Goal: Task Accomplishment & Management: Manage account settings

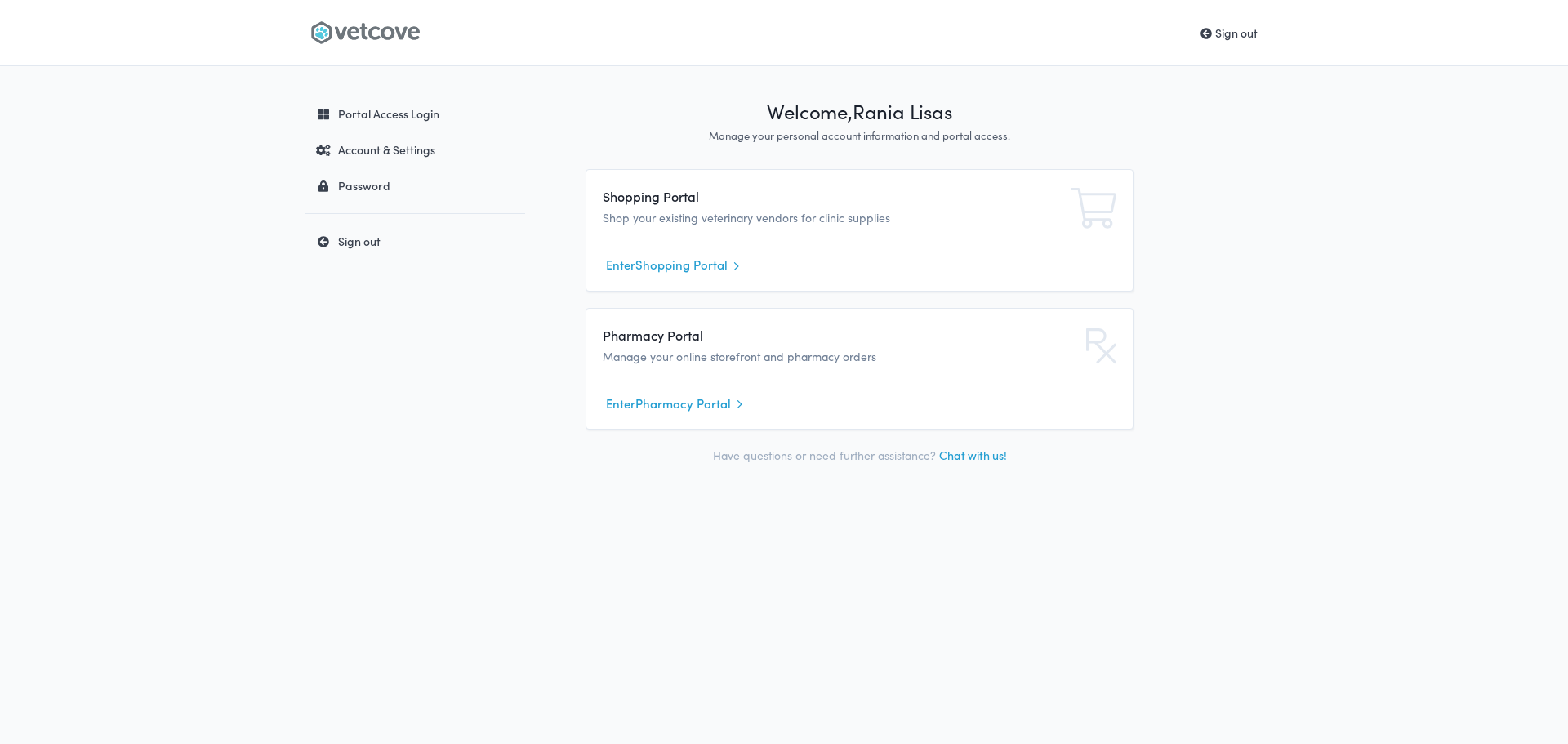
click at [653, 257] on link "Enter Shopping Portal" at bounding box center [860, 265] width 507 height 25
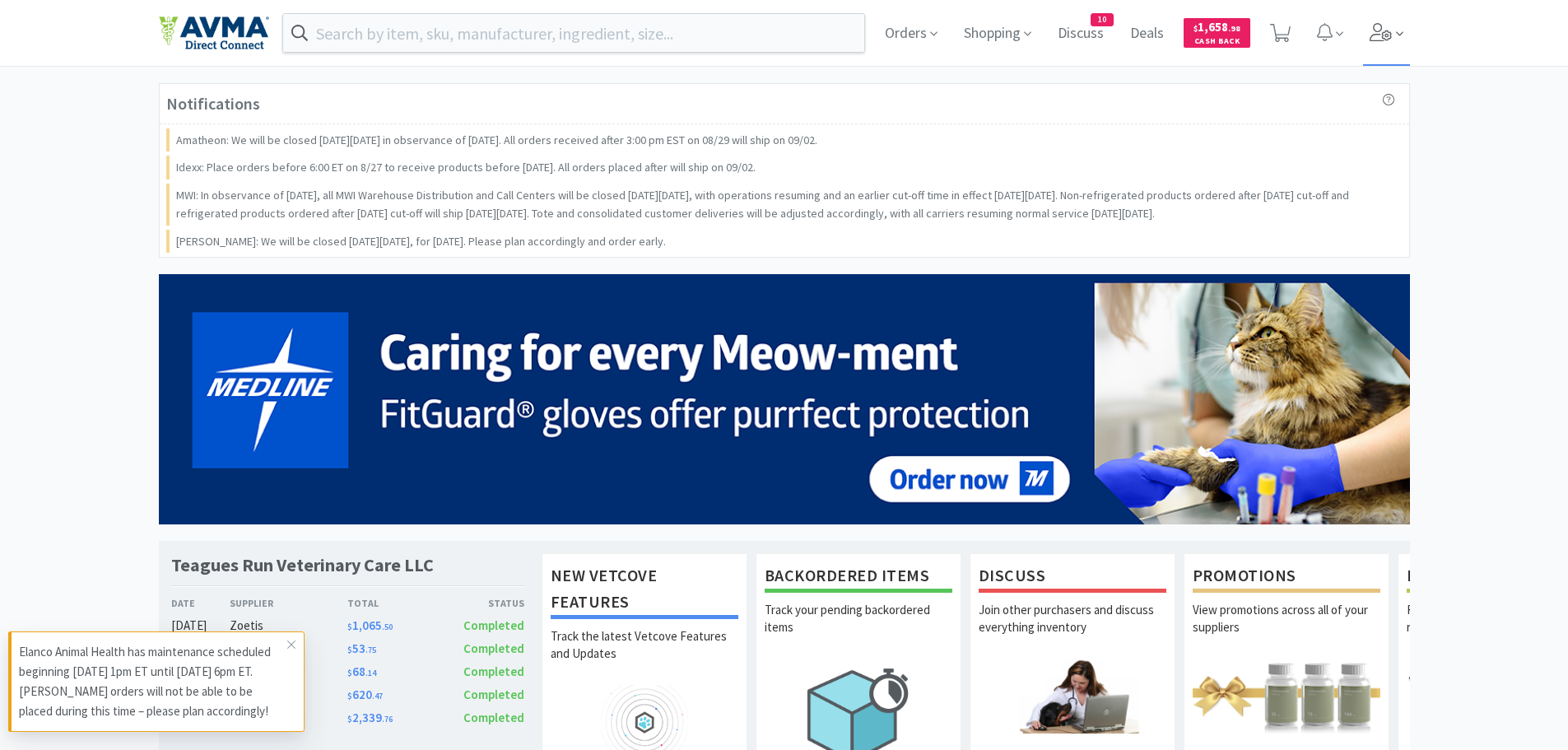
click at [1394, 28] on span at bounding box center [1387, 33] width 47 height 66
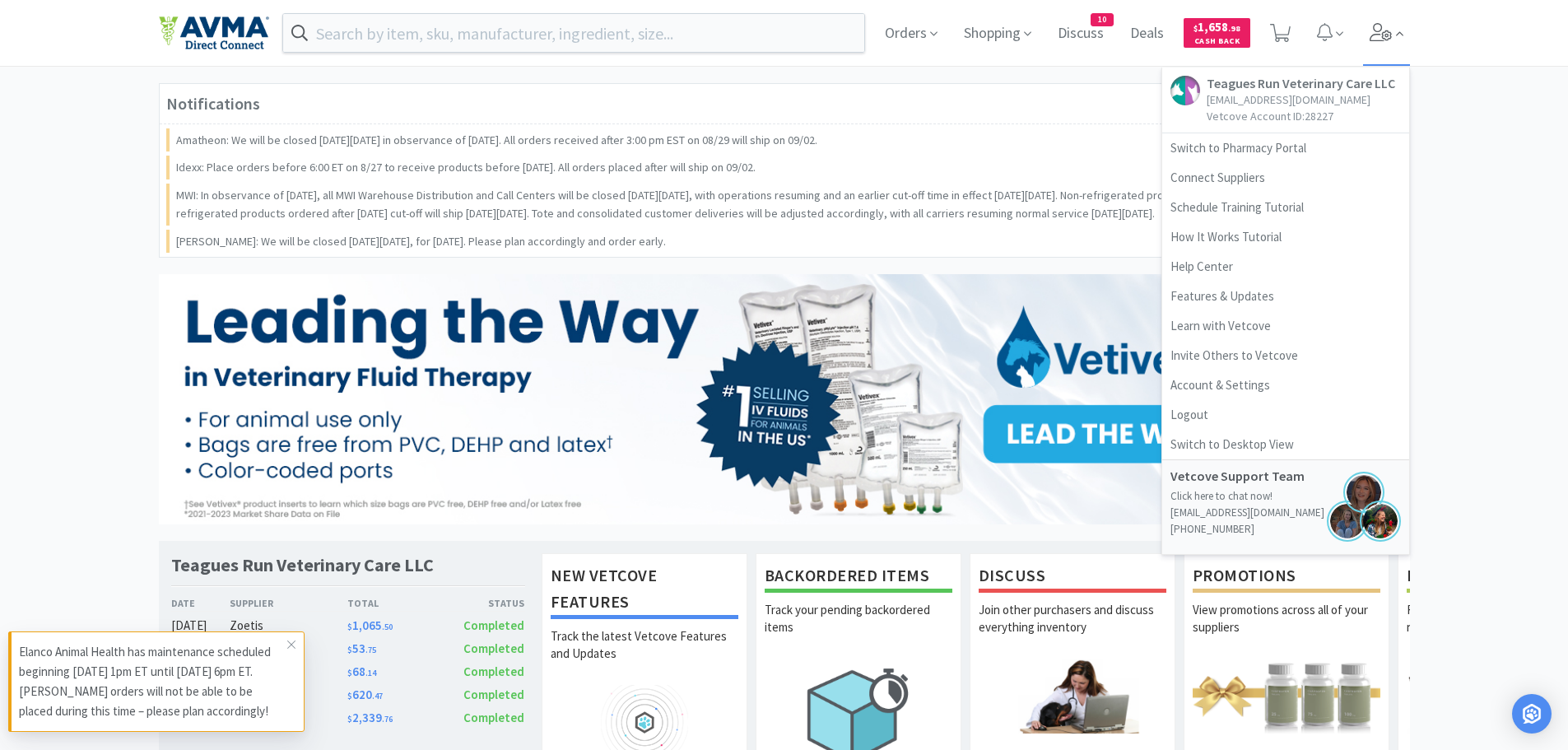
click at [1387, 34] on icon at bounding box center [1381, 32] width 23 height 18
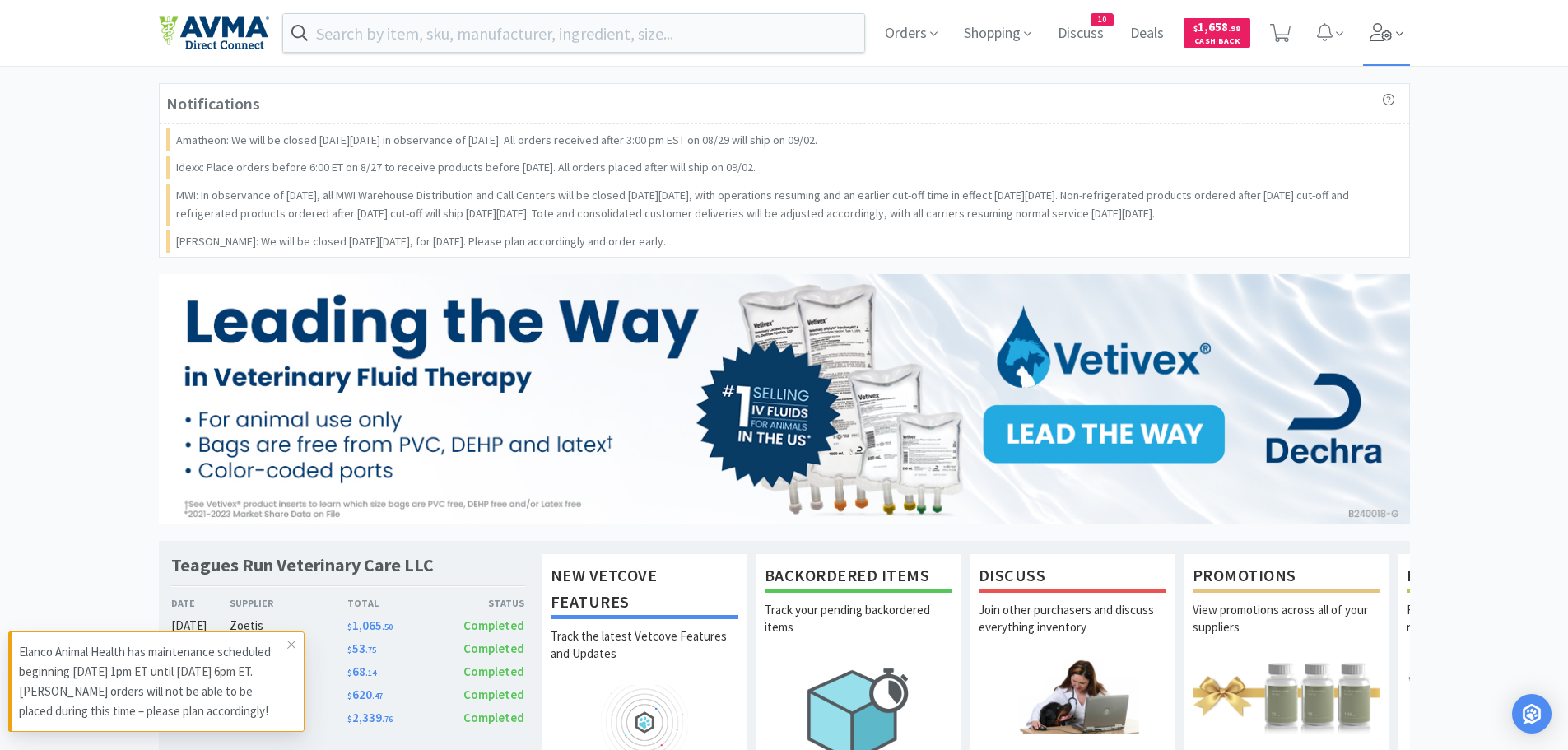
drag, startPoint x: 1441, startPoint y: 6, endPoint x: 1399, endPoint y: 40, distance: 54.0
click at [1427, 17] on div "Orders Shopping Discuss Discuss 10 Deals Deals $ 1,658 . 98 Cash Back" at bounding box center [784, 33] width 1568 height 66
click at [1396, 44] on span at bounding box center [1387, 33] width 47 height 66
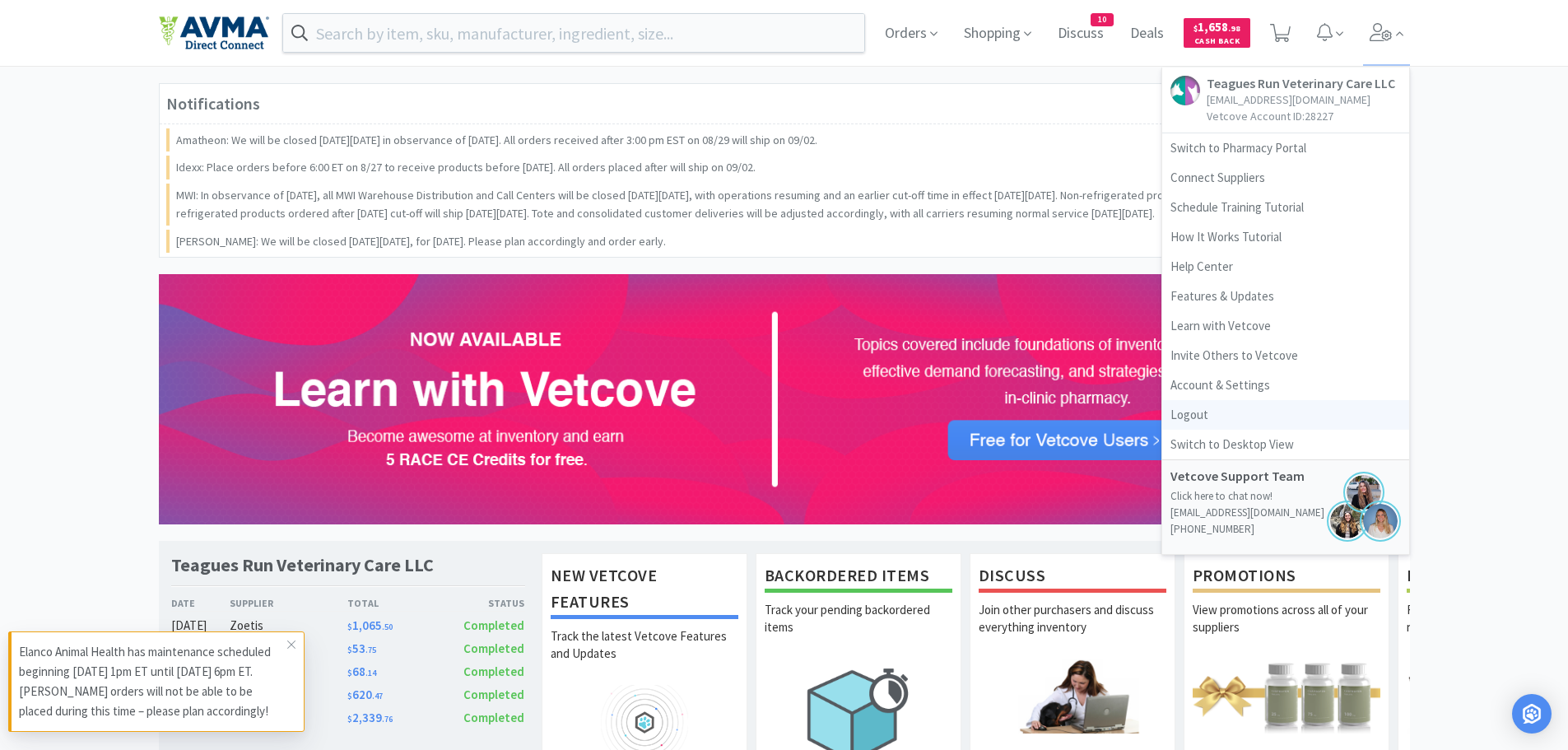
click at [1218, 403] on link "Logout" at bounding box center [1285, 415] width 247 height 29
